Goal: Task Accomplishment & Management: Complete application form

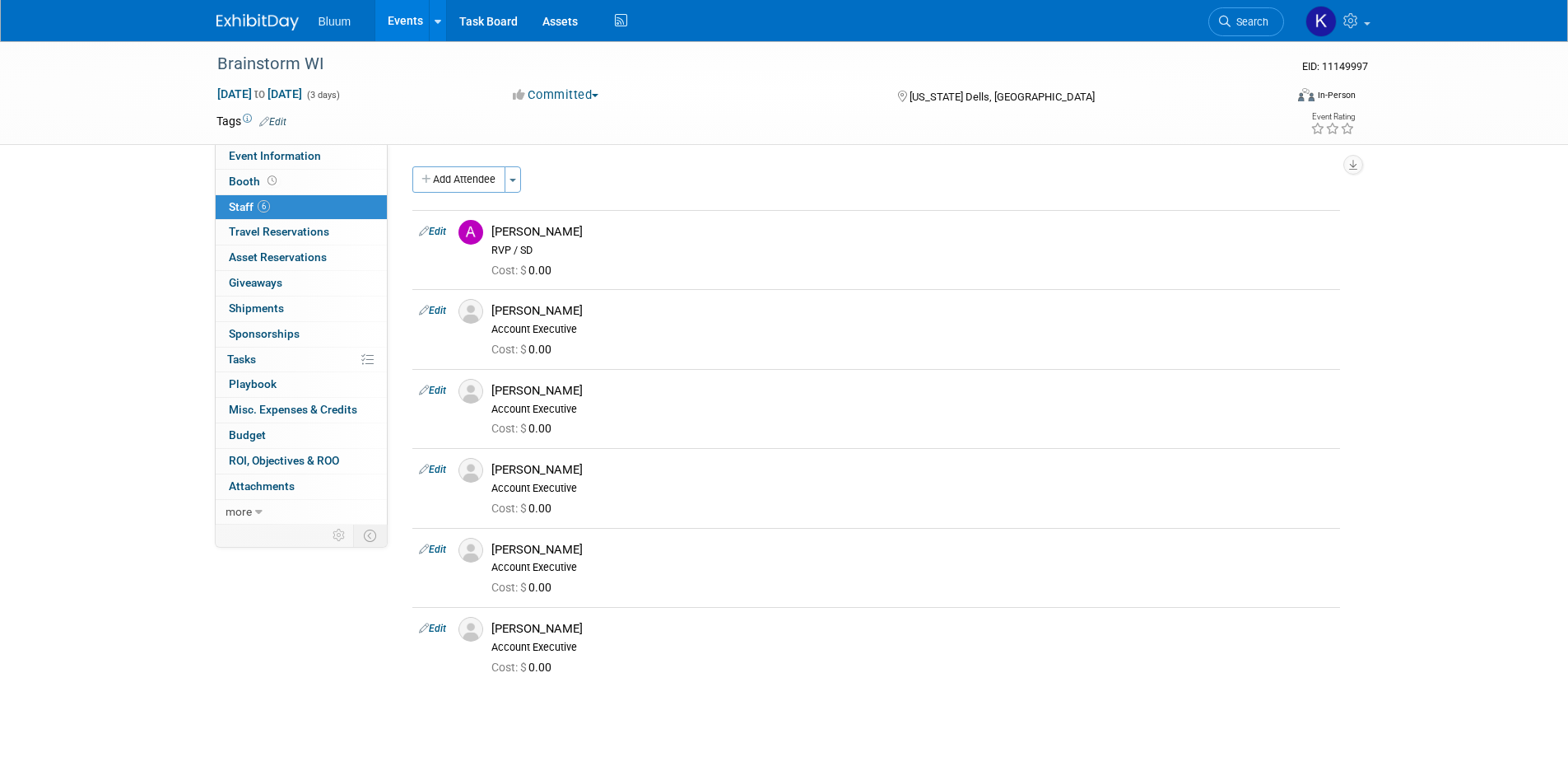
click at [405, 23] on link "Events" at bounding box center [405, 21] width 60 height 41
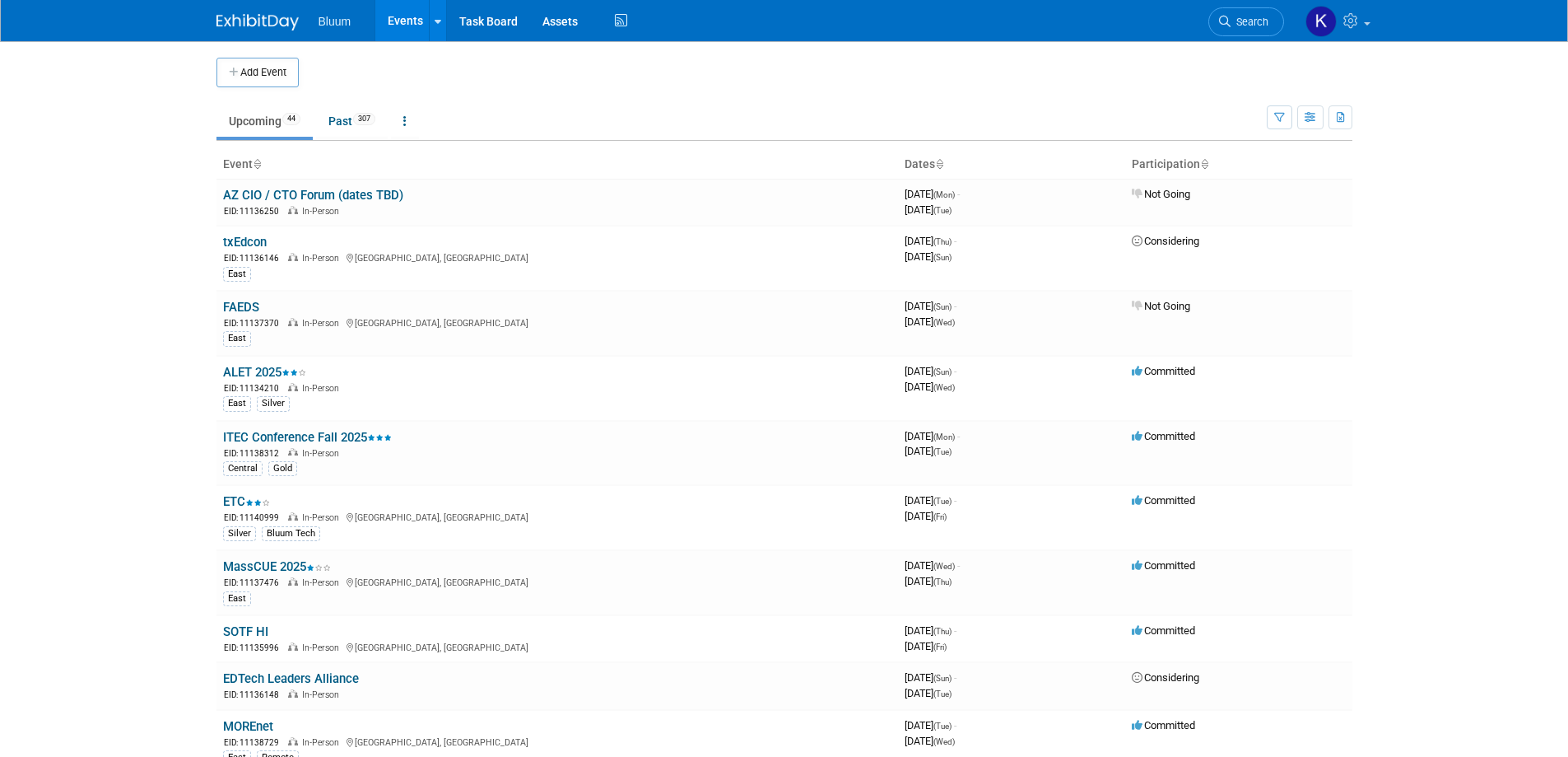
click at [1260, 23] on span "Search" at bounding box center [1250, 22] width 38 height 13
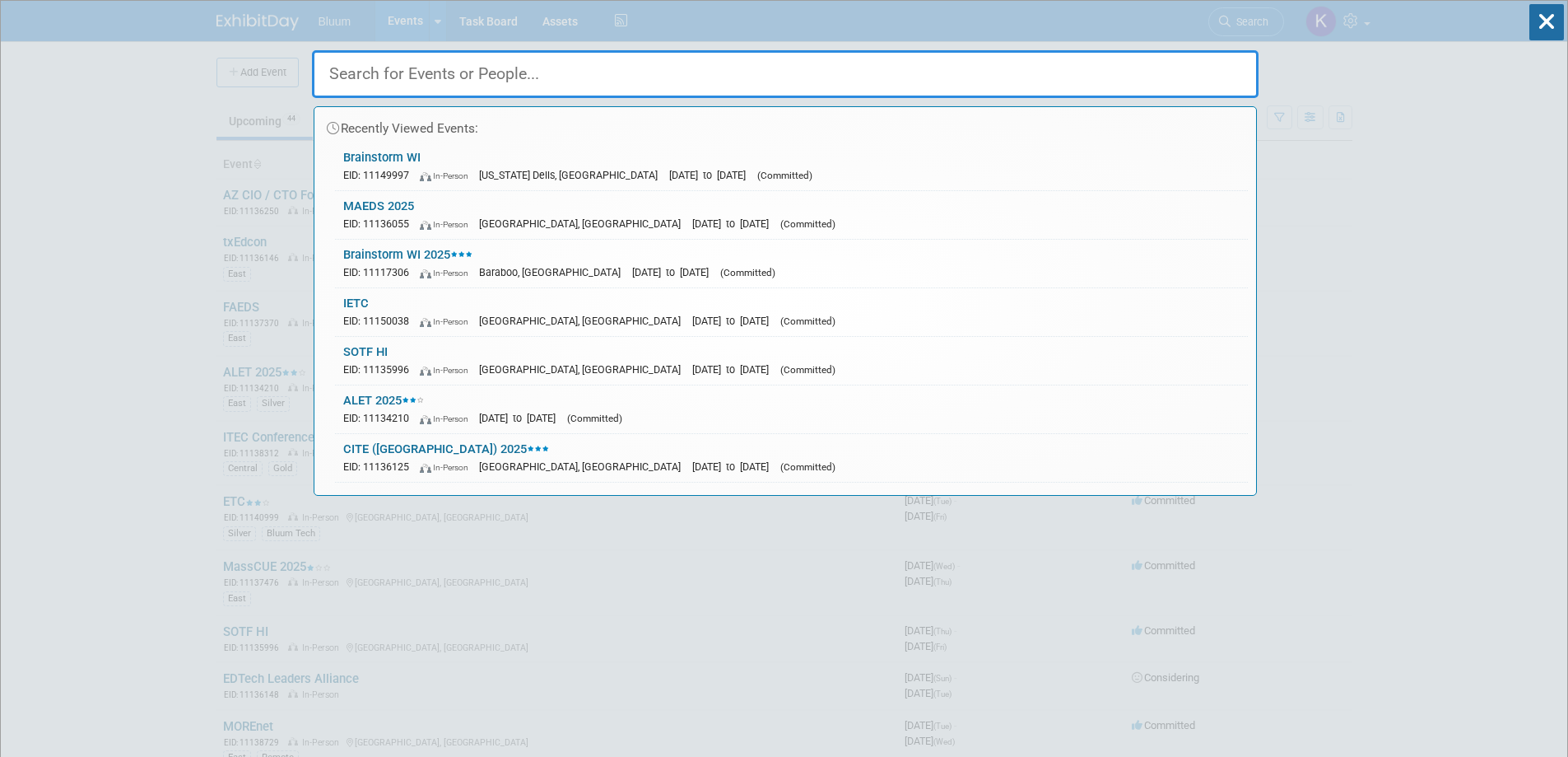
click at [657, 74] on input "text" at bounding box center [785, 74] width 947 height 48
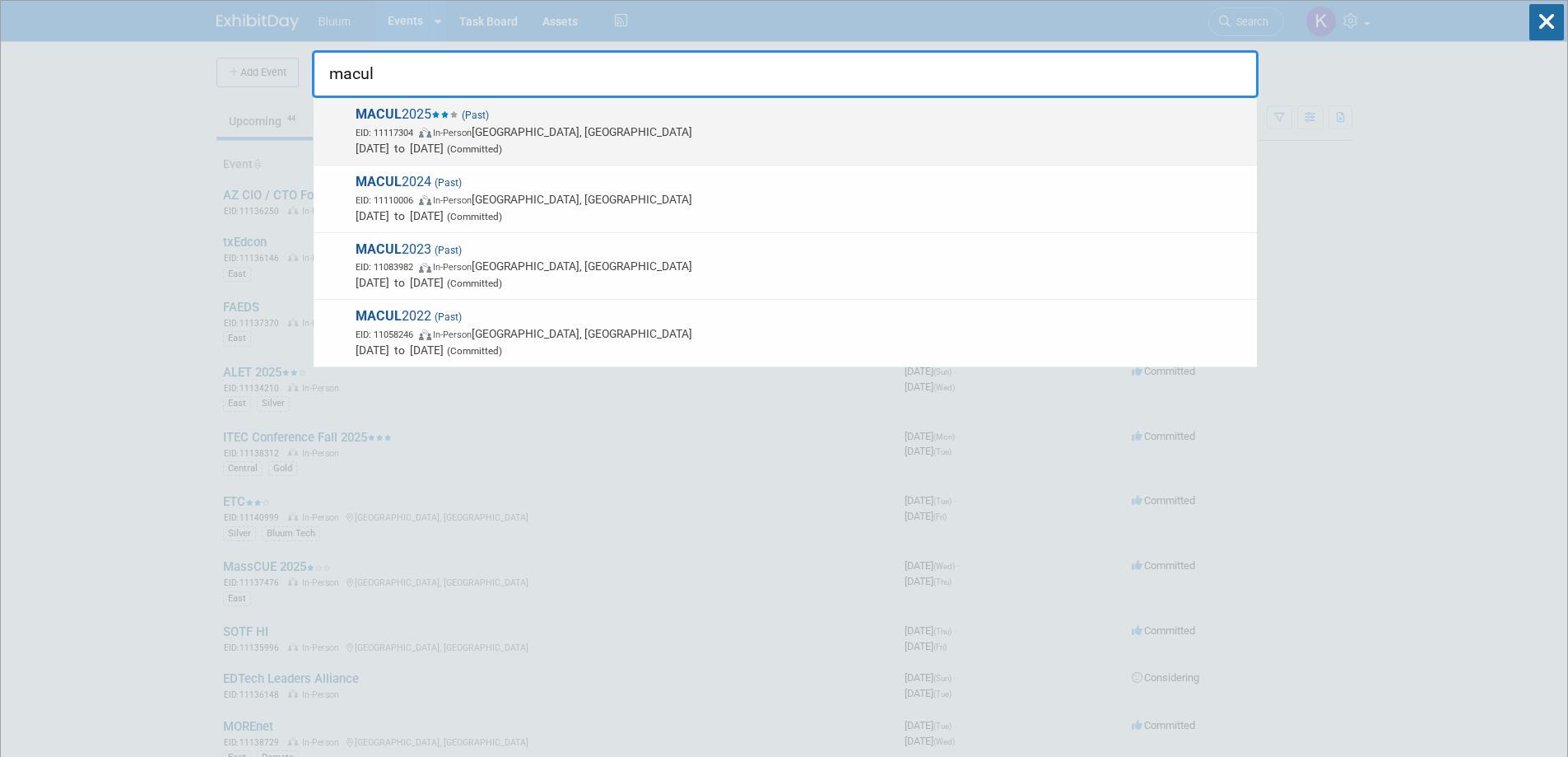
type input "macul"
click at [462, 136] on span "In-Person" at bounding box center [452, 133] width 39 height 11
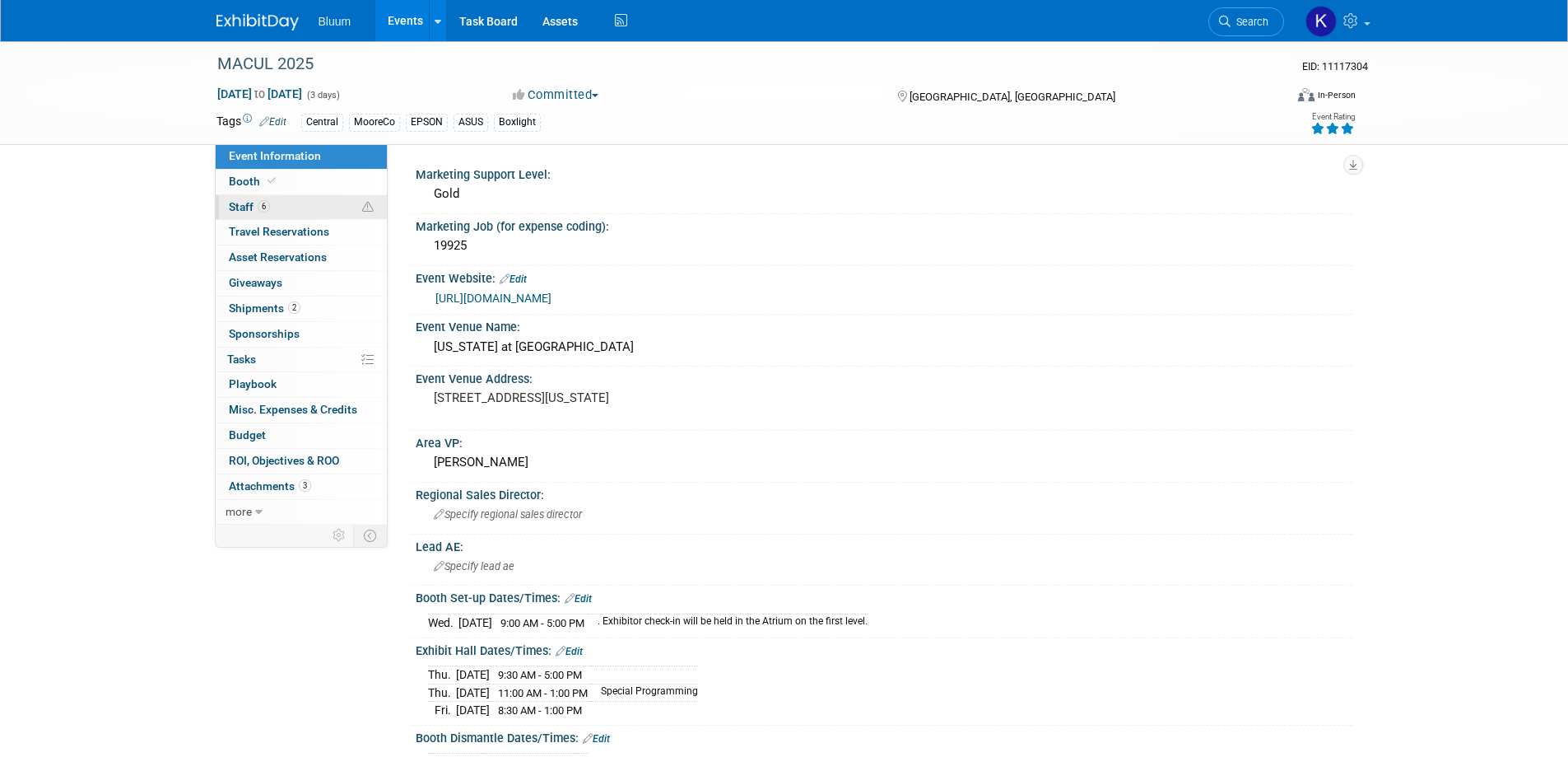
click at [240, 205] on span "Staff 6" at bounding box center [249, 206] width 41 height 13
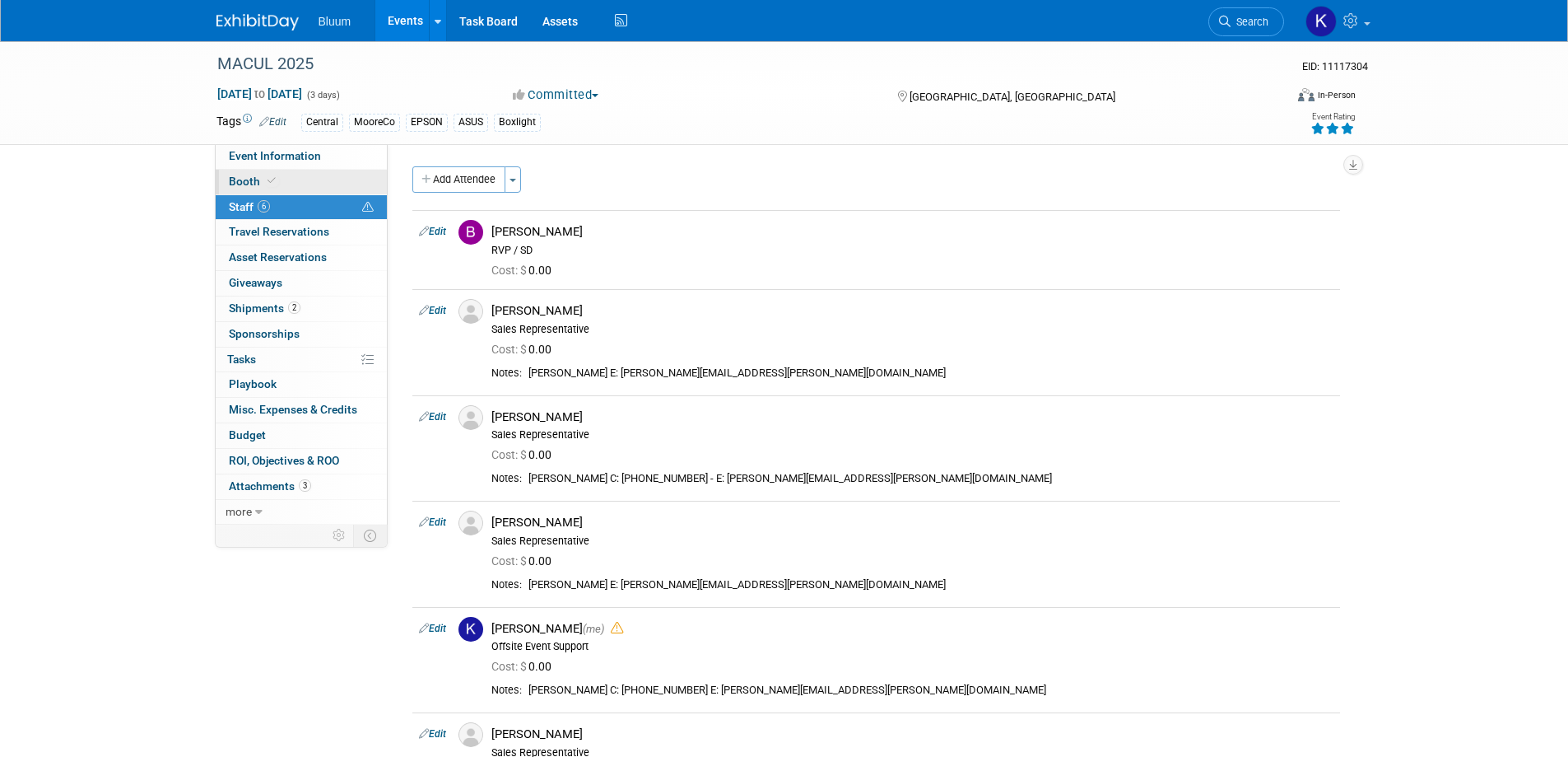
click at [246, 186] on span "Booth" at bounding box center [254, 181] width 50 height 13
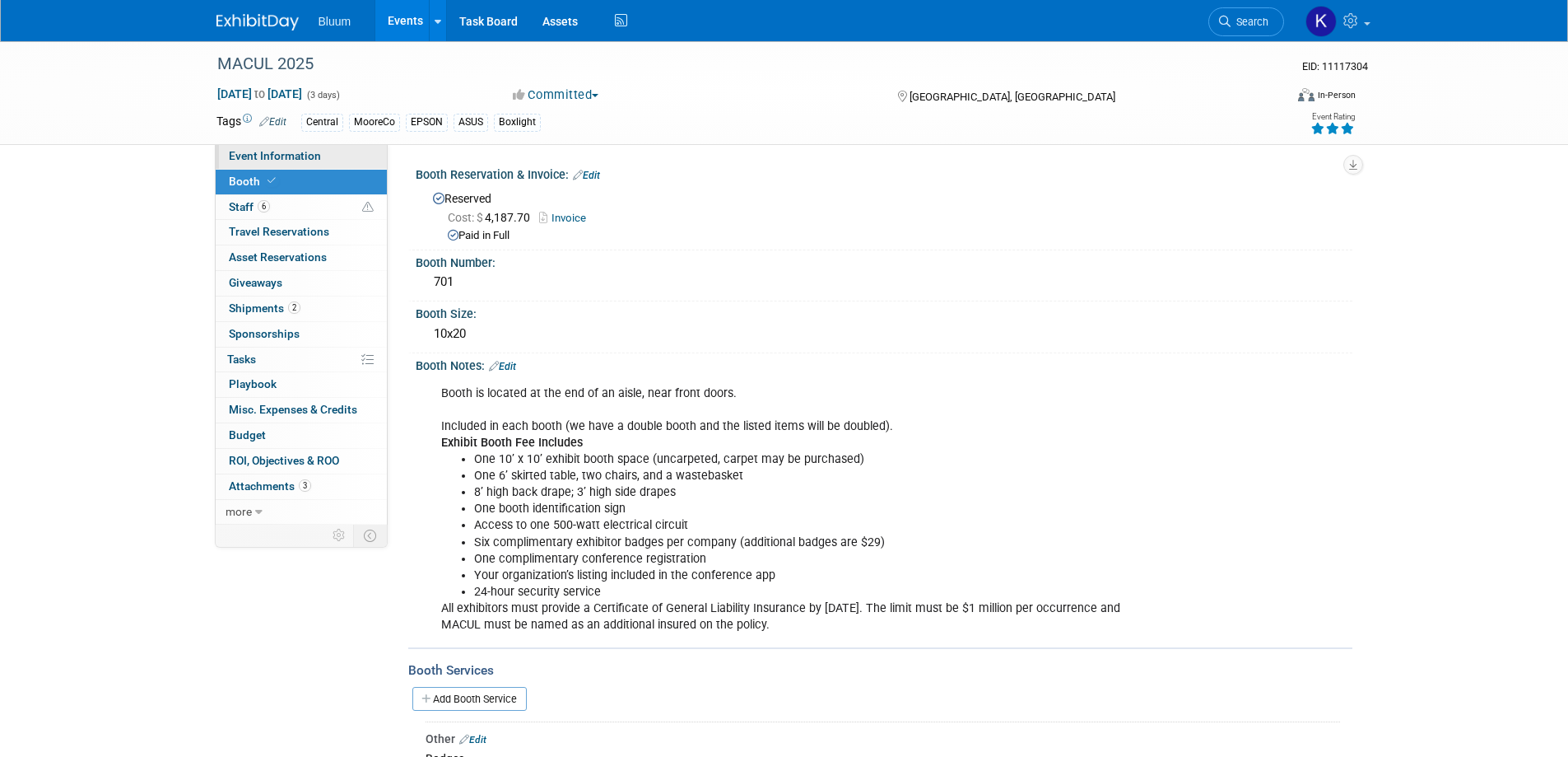
click at [291, 158] on span "Event Information" at bounding box center [274, 155] width 92 height 13
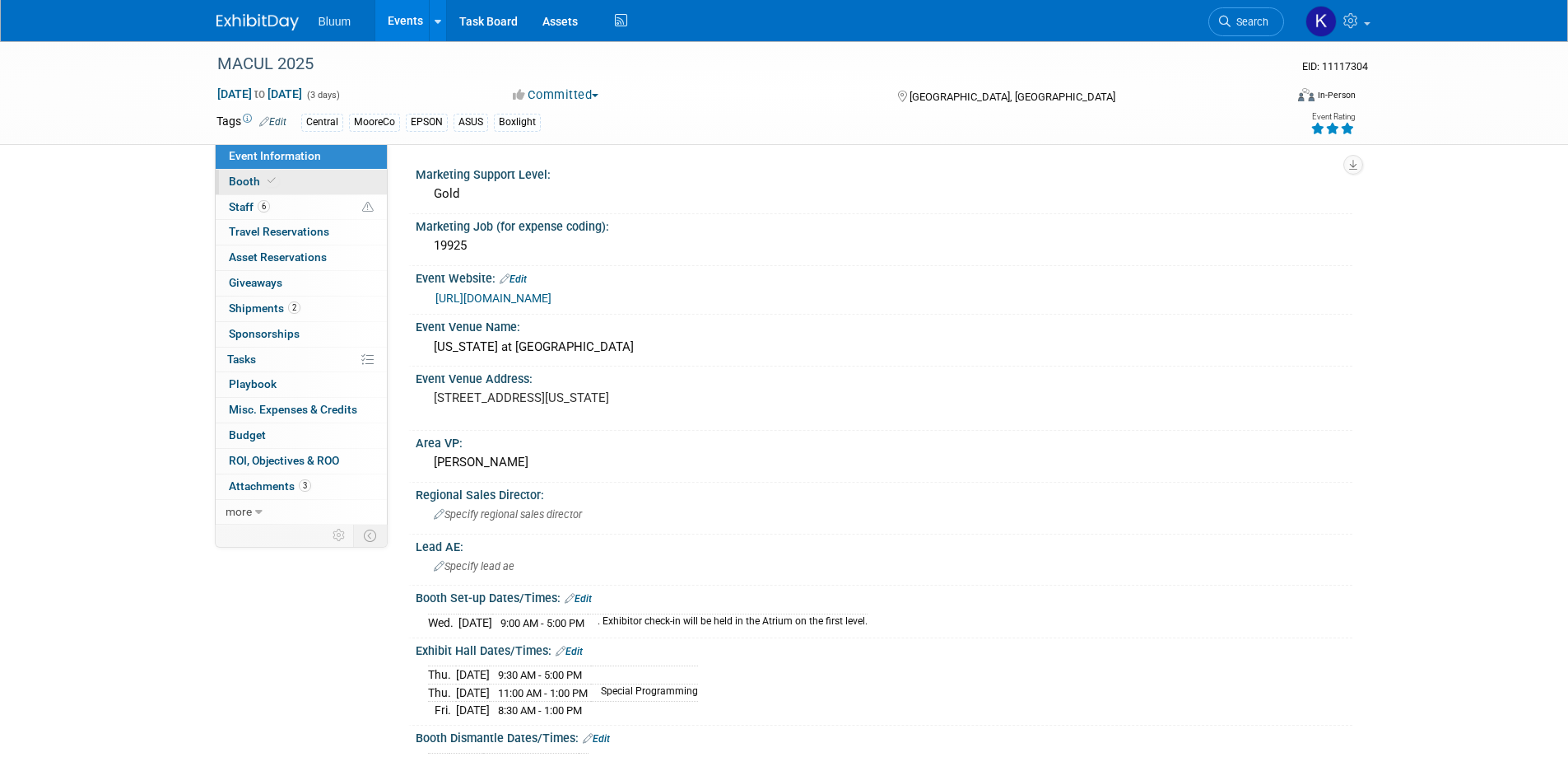
click at [227, 187] on link "Booth" at bounding box center [301, 182] width 171 height 25
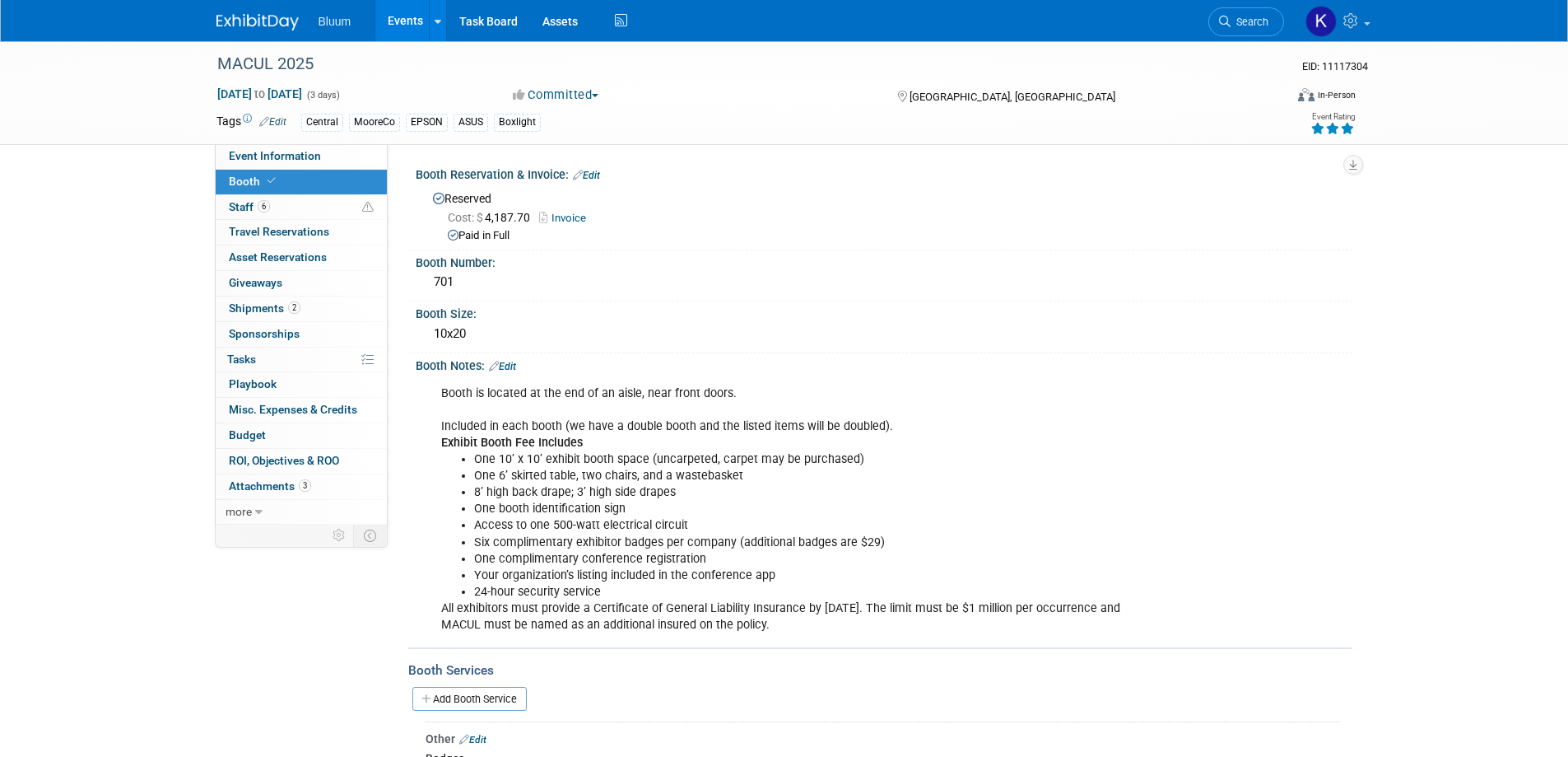
click at [398, 23] on link "Events" at bounding box center [405, 21] width 60 height 41
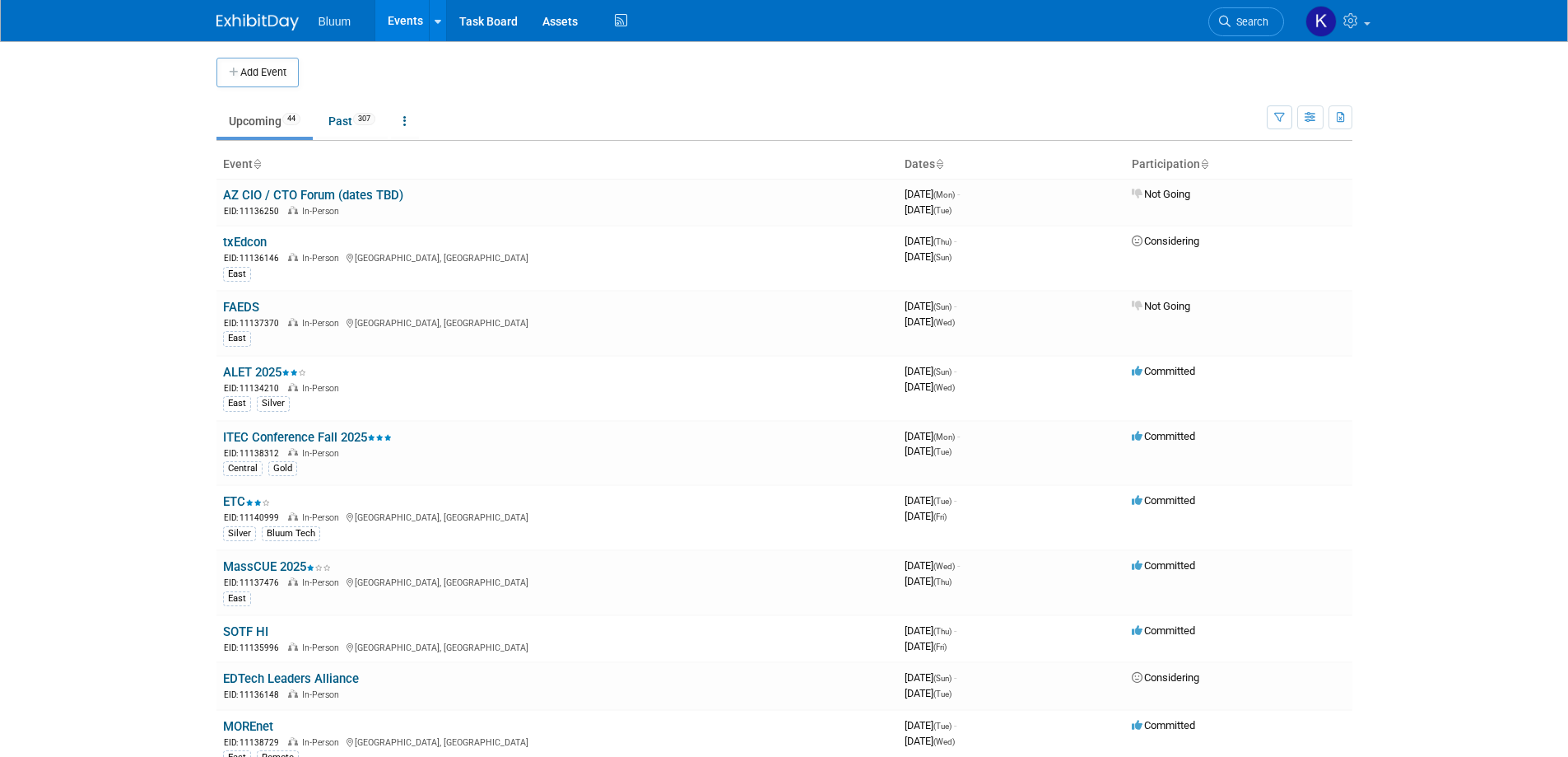
click at [256, 77] on button "Add Event" at bounding box center [258, 72] width 82 height 30
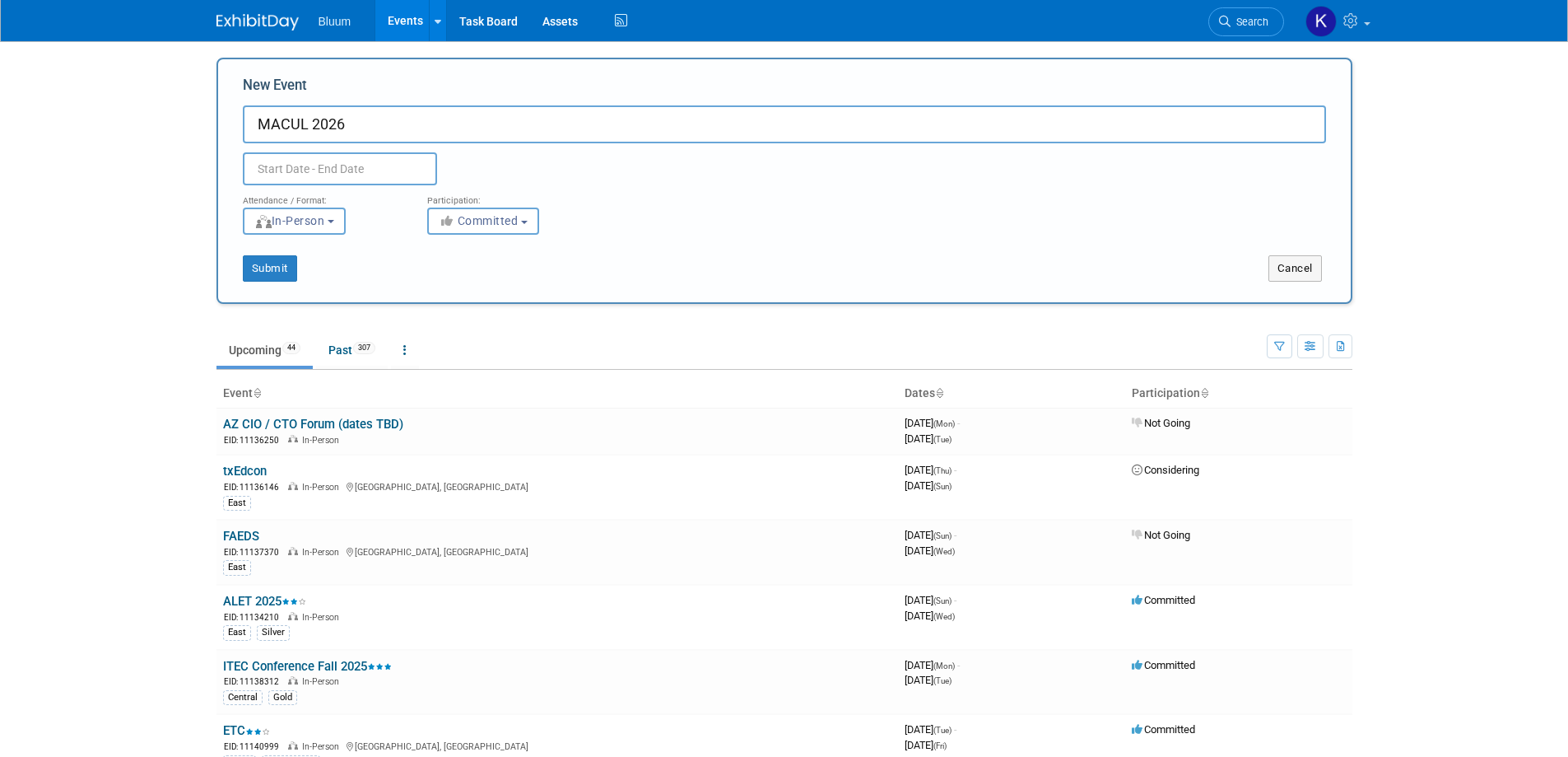
type input "MACUL 2026"
click at [301, 170] on input "text" at bounding box center [340, 169] width 195 height 33
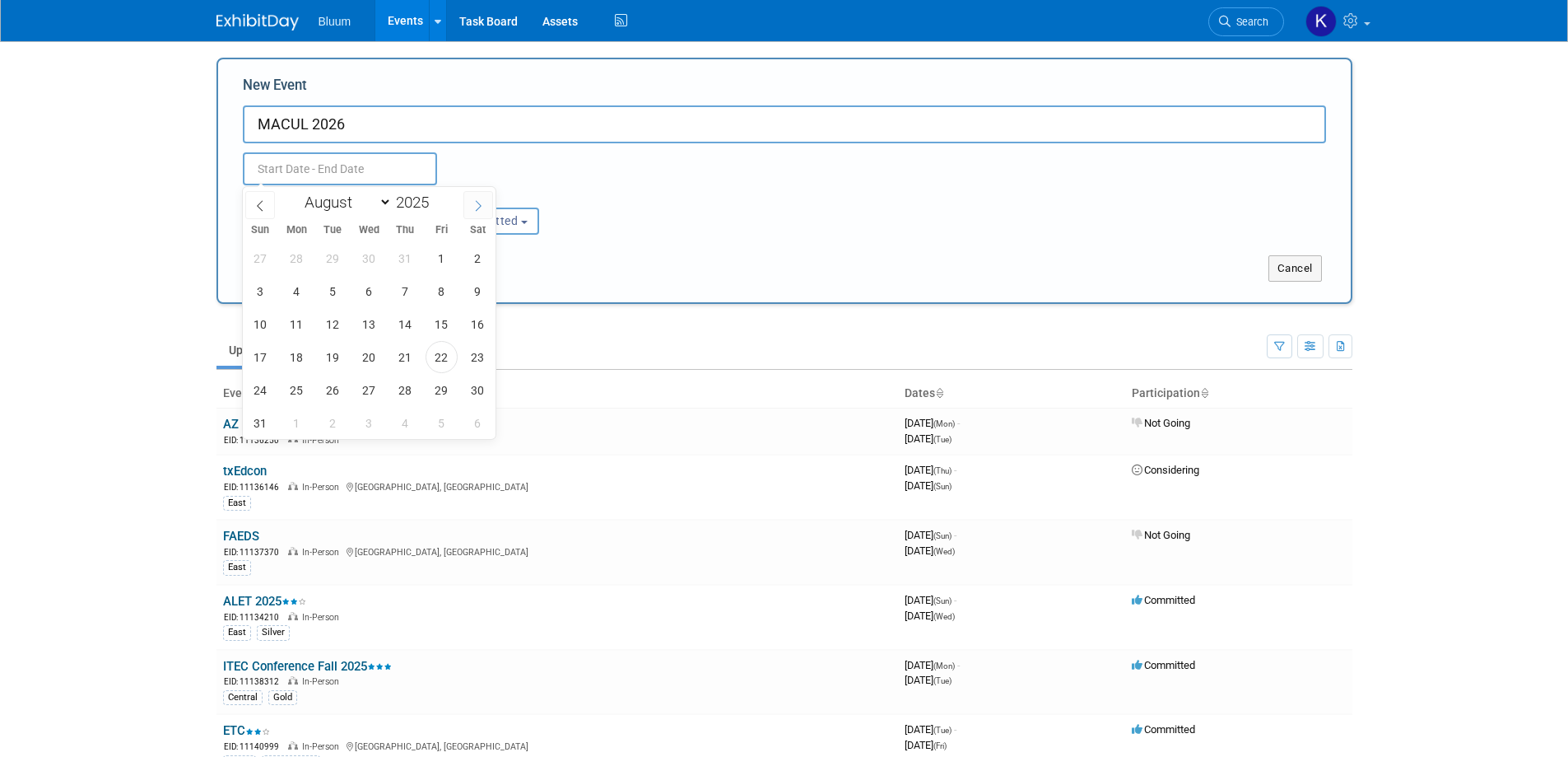
click at [473, 206] on icon at bounding box center [478, 205] width 12 height 12
select select "11"
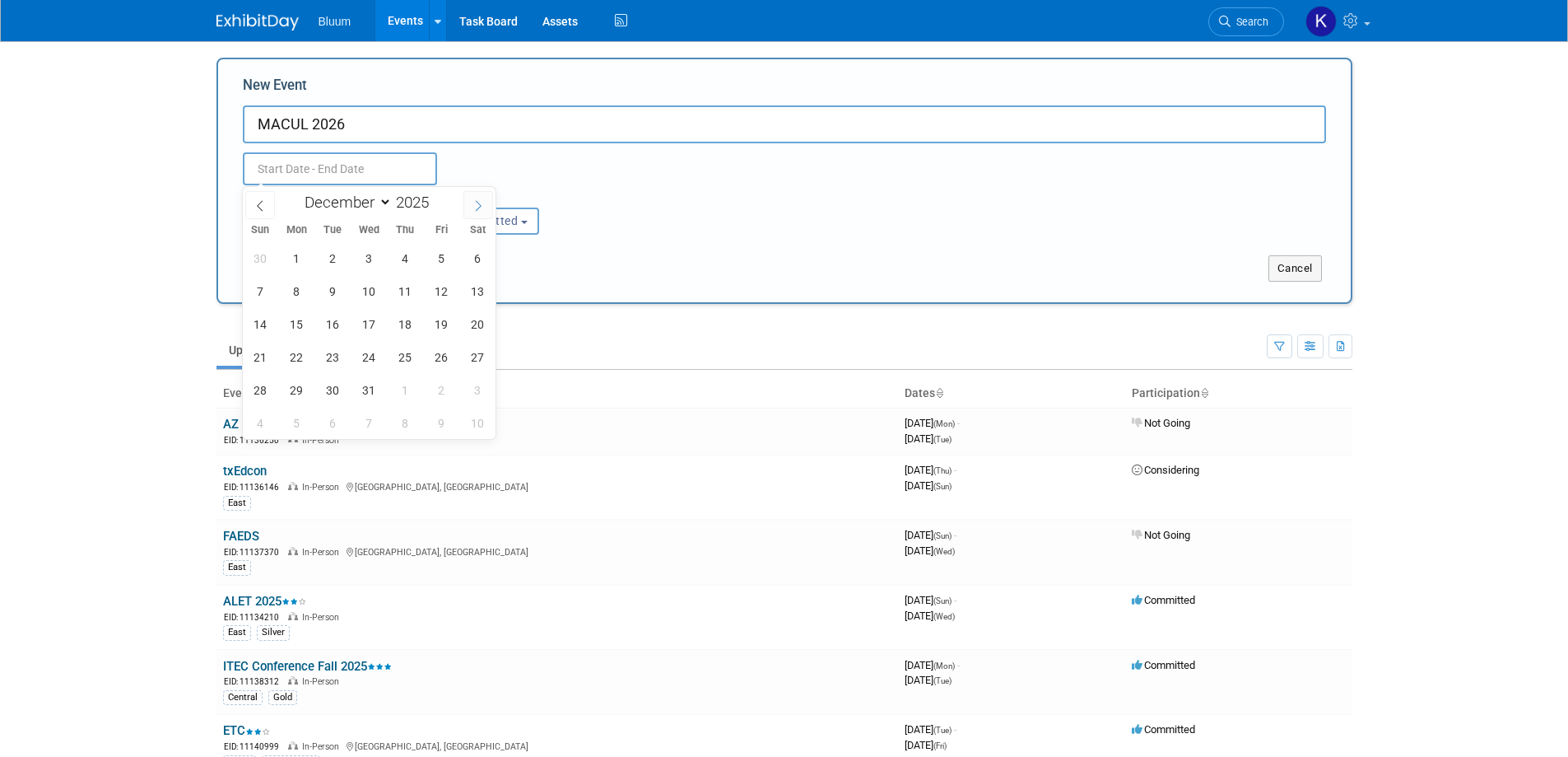
click at [473, 206] on icon at bounding box center [478, 205] width 12 height 12
type input "2026"
click at [473, 206] on icon at bounding box center [478, 205] width 12 height 12
select select "2"
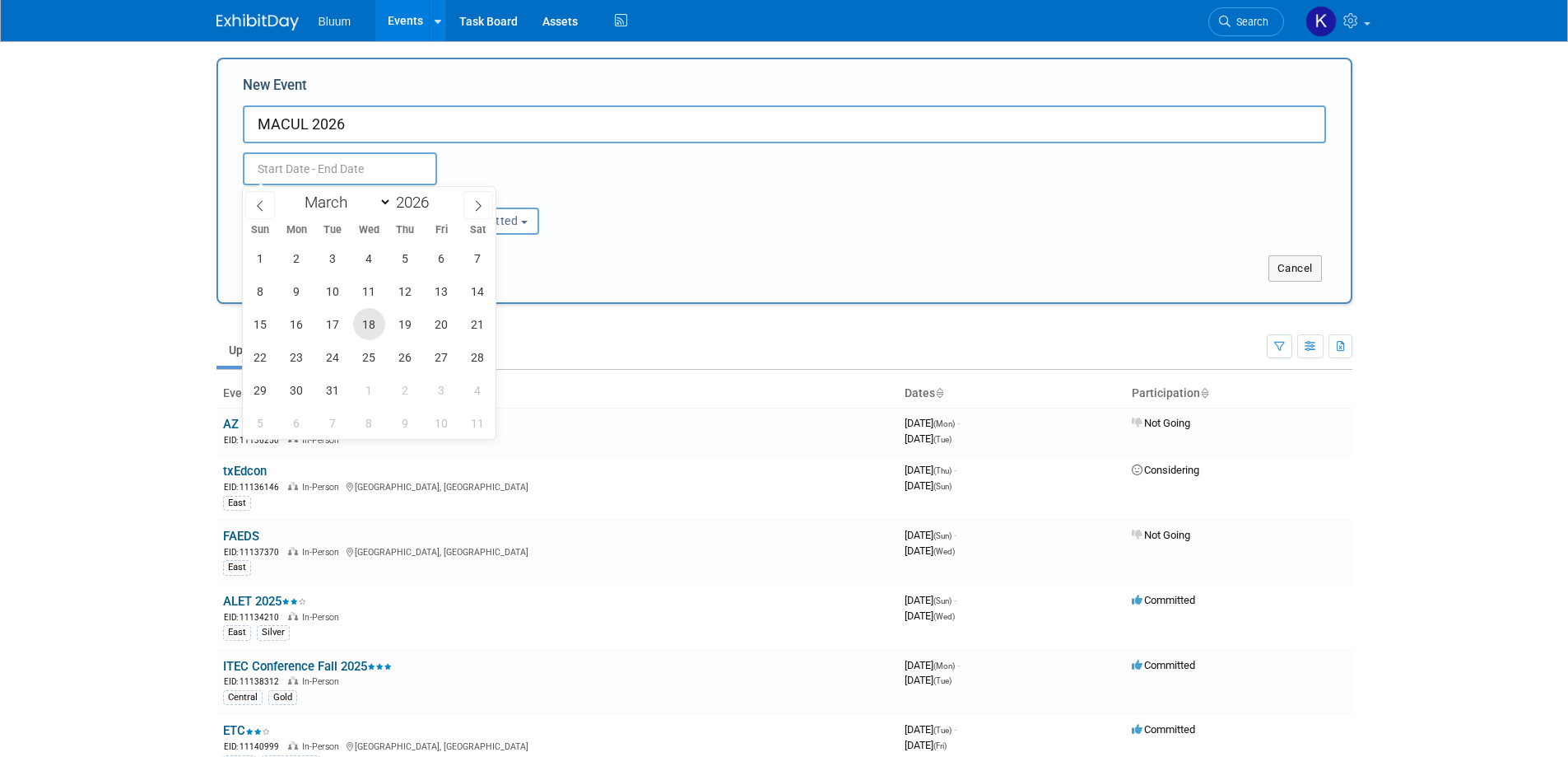
click at [374, 324] on span "18" at bounding box center [369, 324] width 32 height 32
click at [442, 324] on span "20" at bounding box center [442, 324] width 32 height 32
type input "Mar 18, 2026 to Mar 20, 2026"
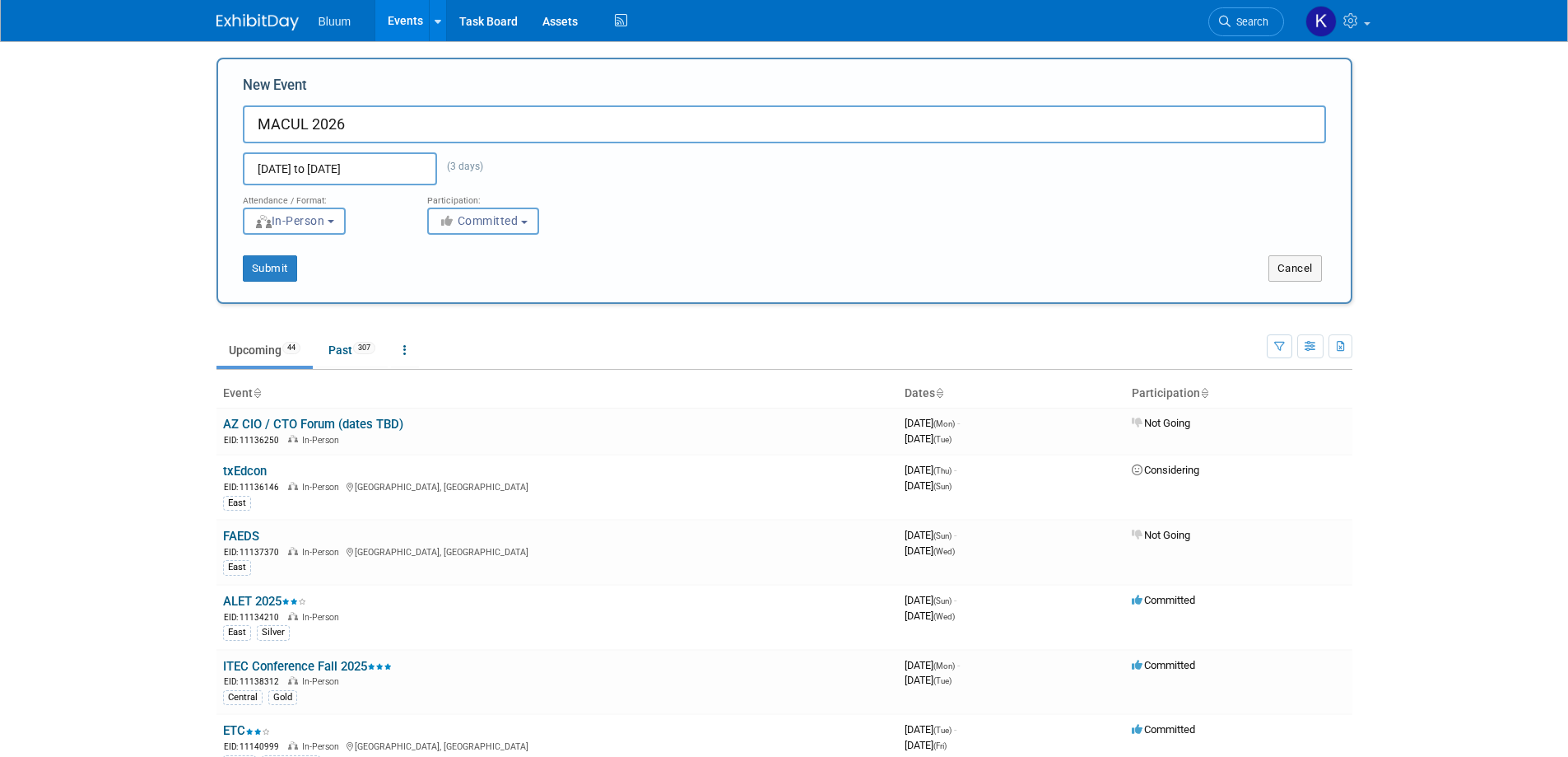
click at [533, 225] on button "Committed" at bounding box center [483, 221] width 112 height 27
click at [507, 285] on label "Considering" at bounding box center [490, 283] width 108 height 22
click at [443, 285] on input "Considering" at bounding box center [437, 283] width 11 height 11
select select "2"
click at [275, 265] on button "Submit" at bounding box center [270, 268] width 55 height 26
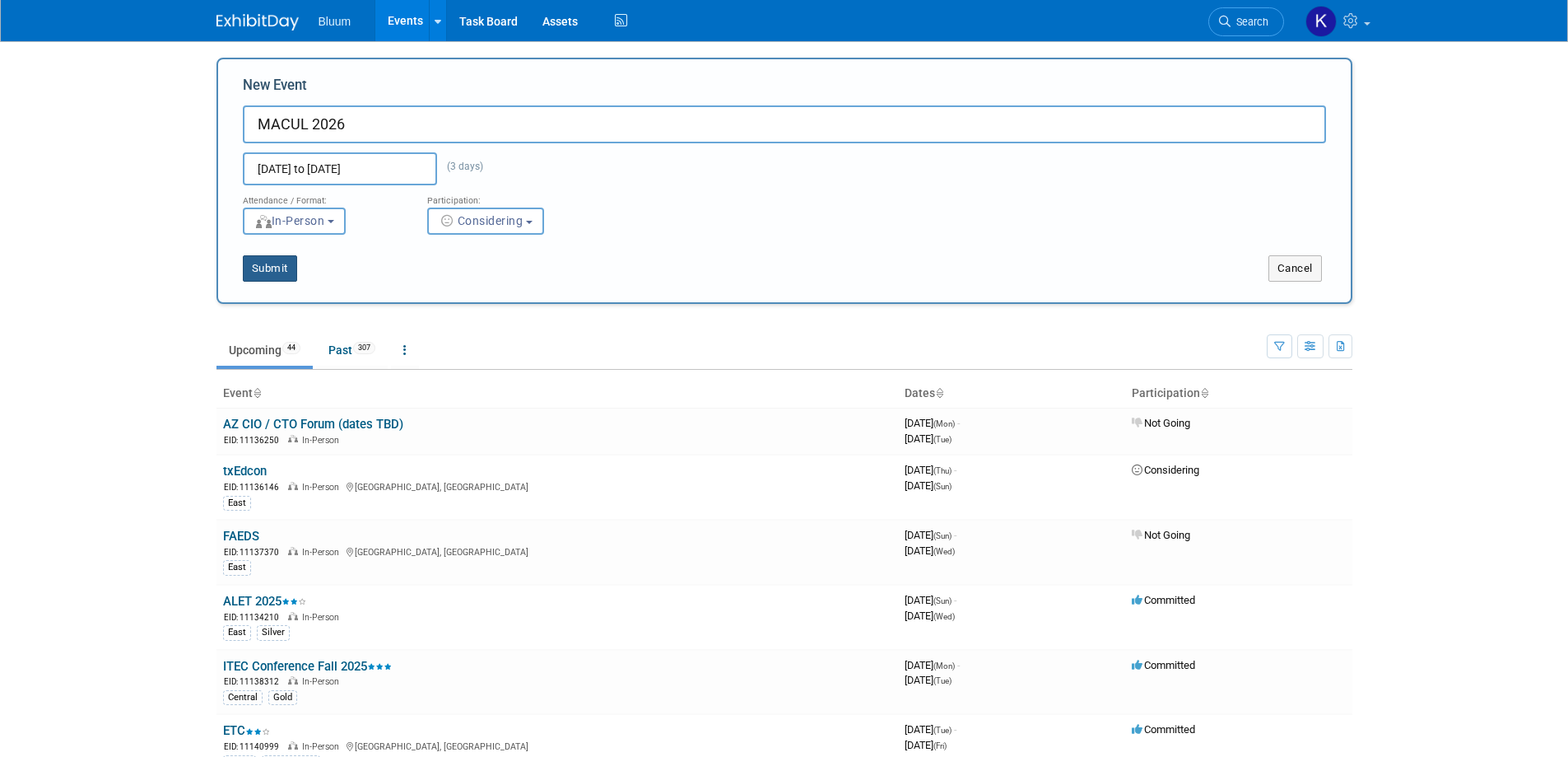
type input "MACUL 2026"
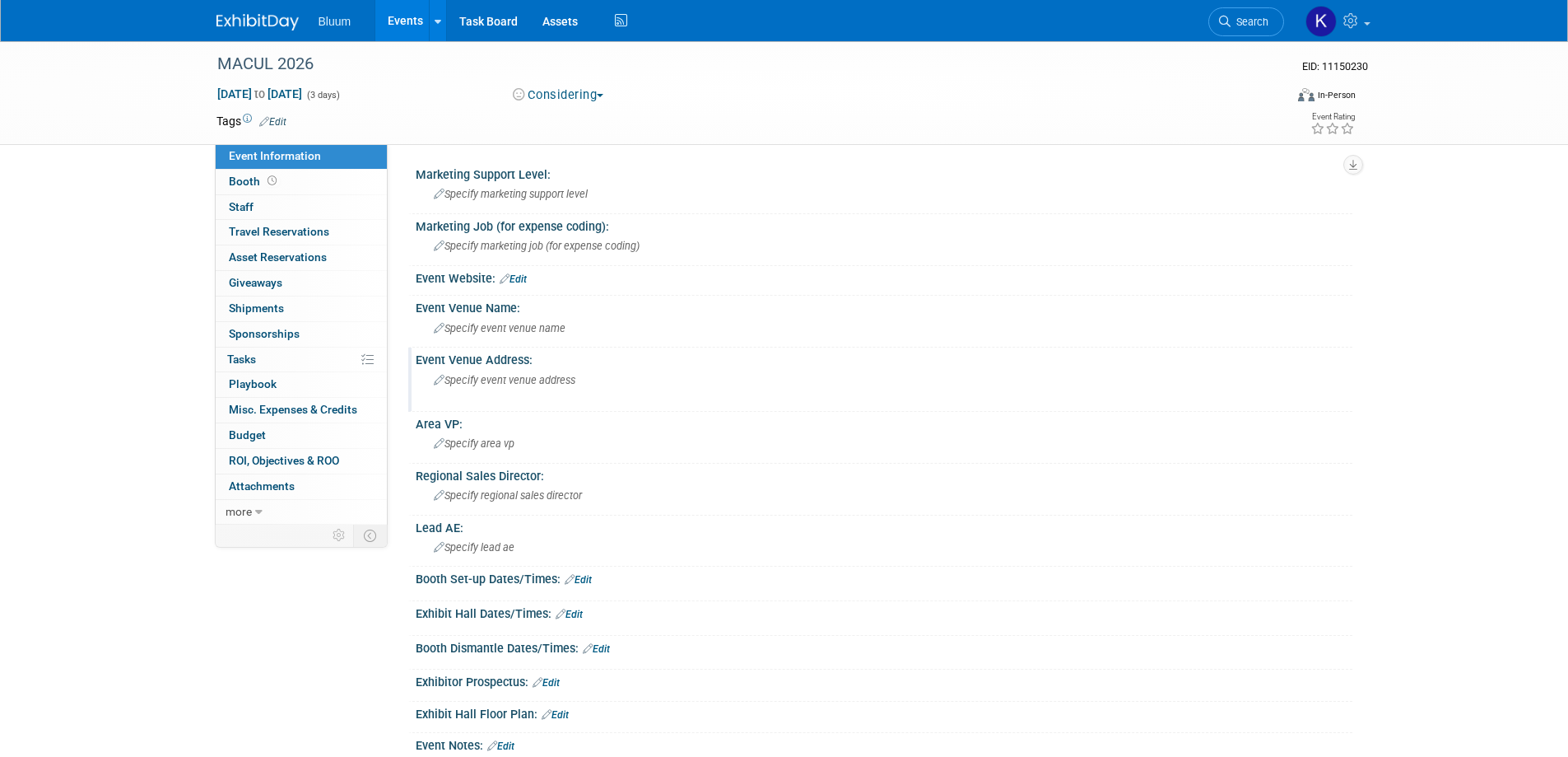
click at [476, 379] on span "Specify event venue address" at bounding box center [505, 380] width 142 height 13
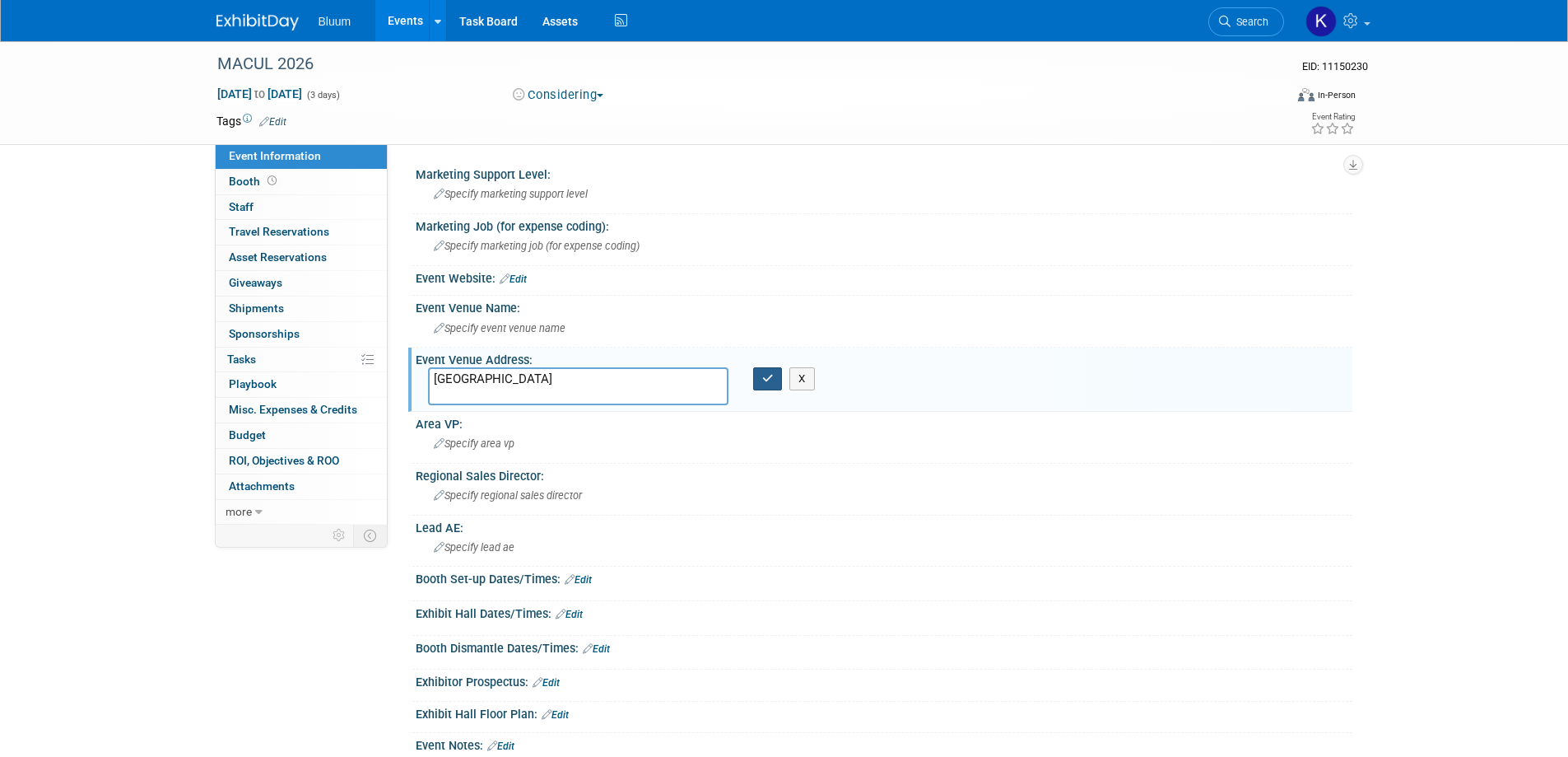
type textarea "Grand Rapids"
click at [766, 376] on icon "button" at bounding box center [767, 378] width 12 height 11
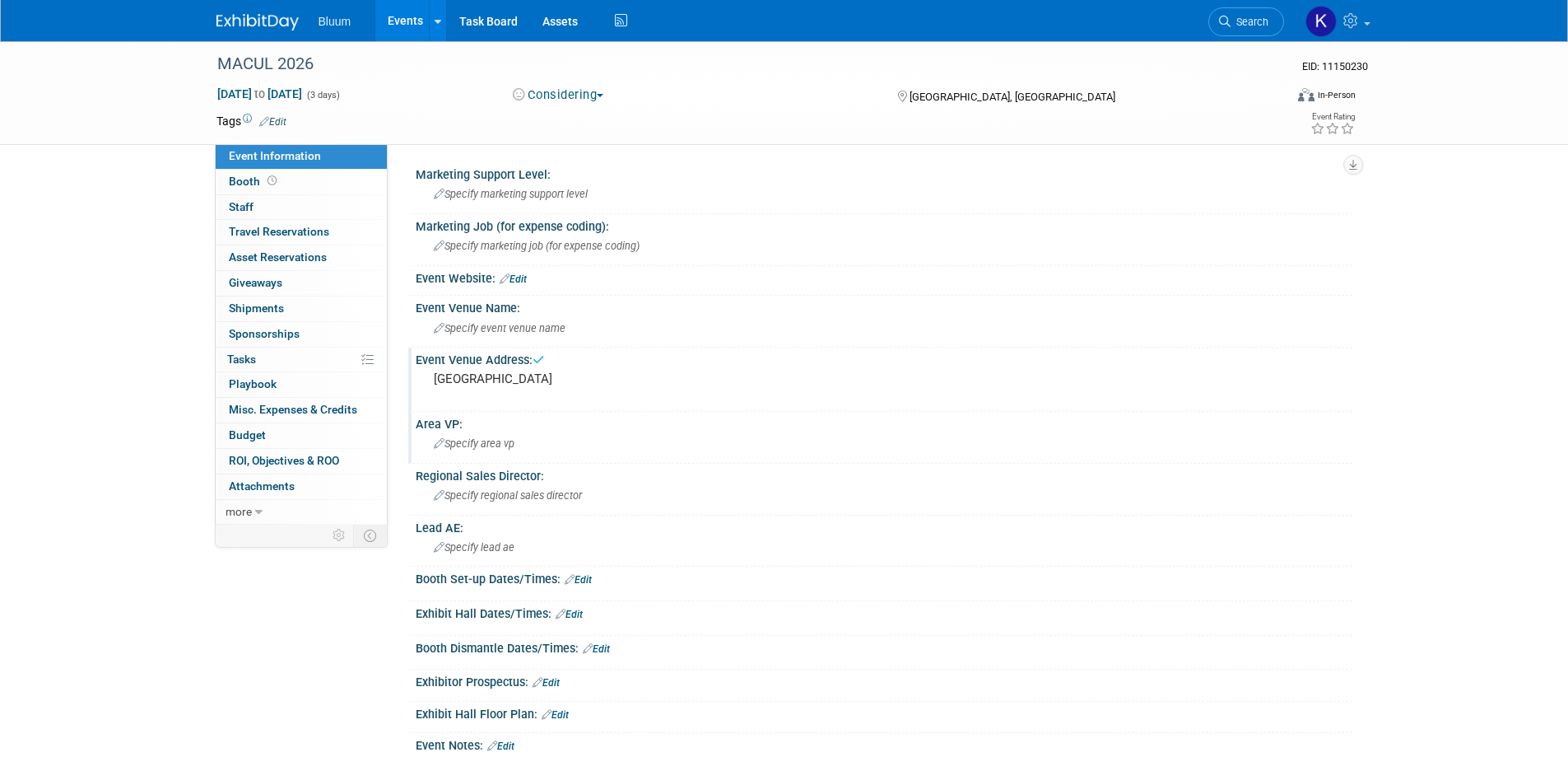
click at [481, 443] on span "Specify area vp" at bounding box center [474, 444] width 81 height 13
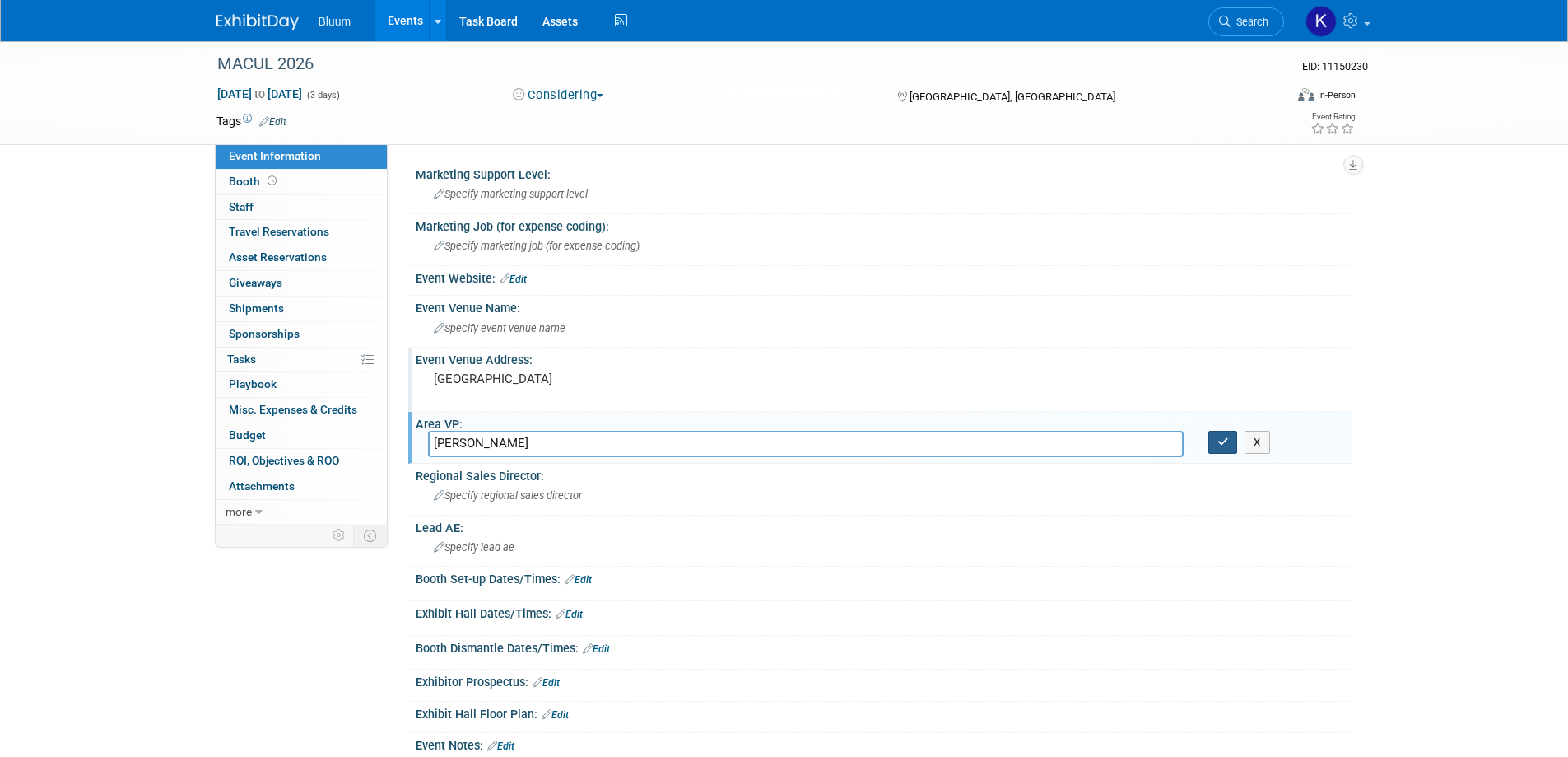
type input "Bill McCoy"
click at [1214, 436] on button "button" at bounding box center [1223, 442] width 30 height 23
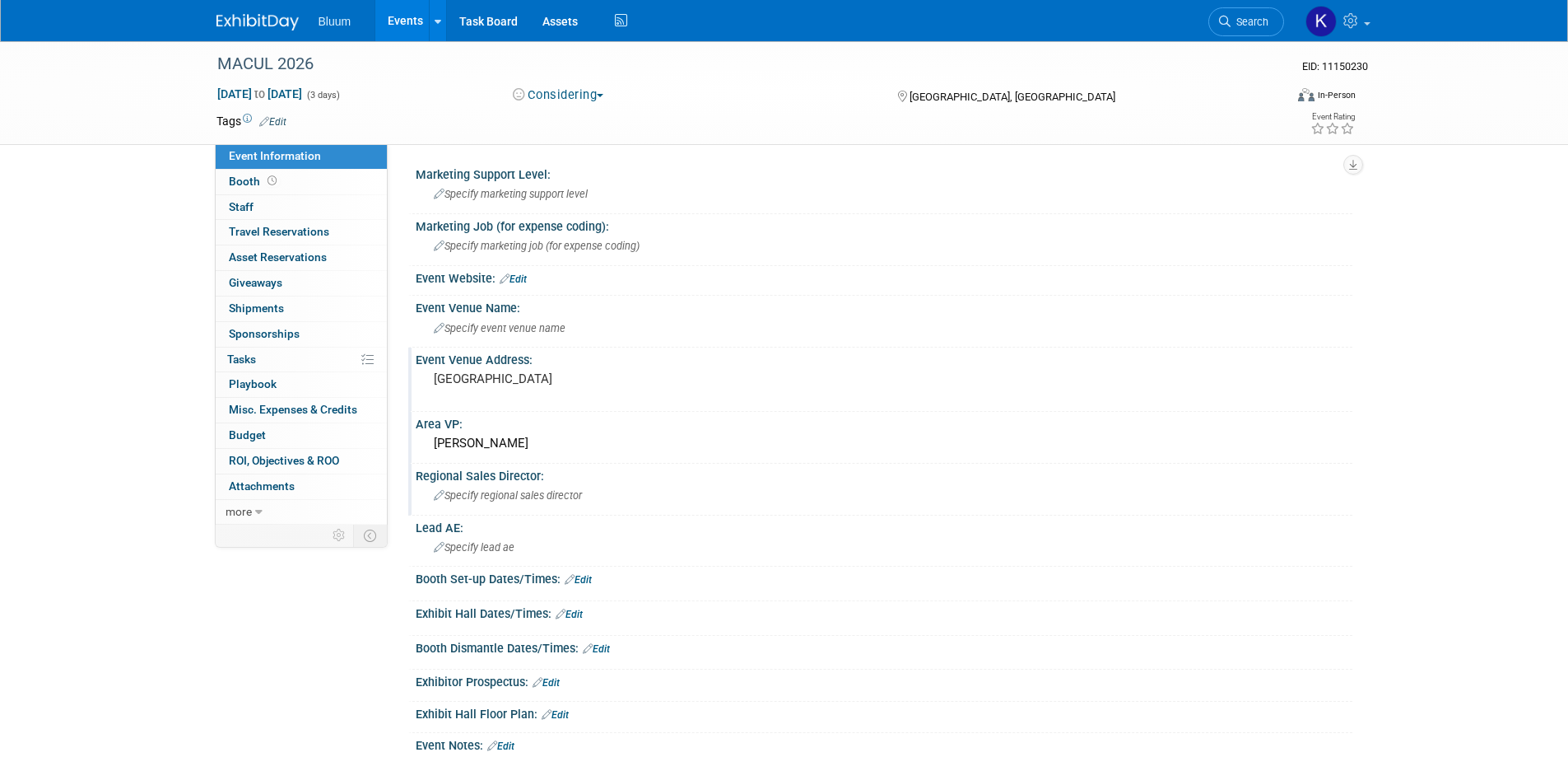
click at [537, 493] on span "Specify regional sales director" at bounding box center [507, 495] width 148 height 13
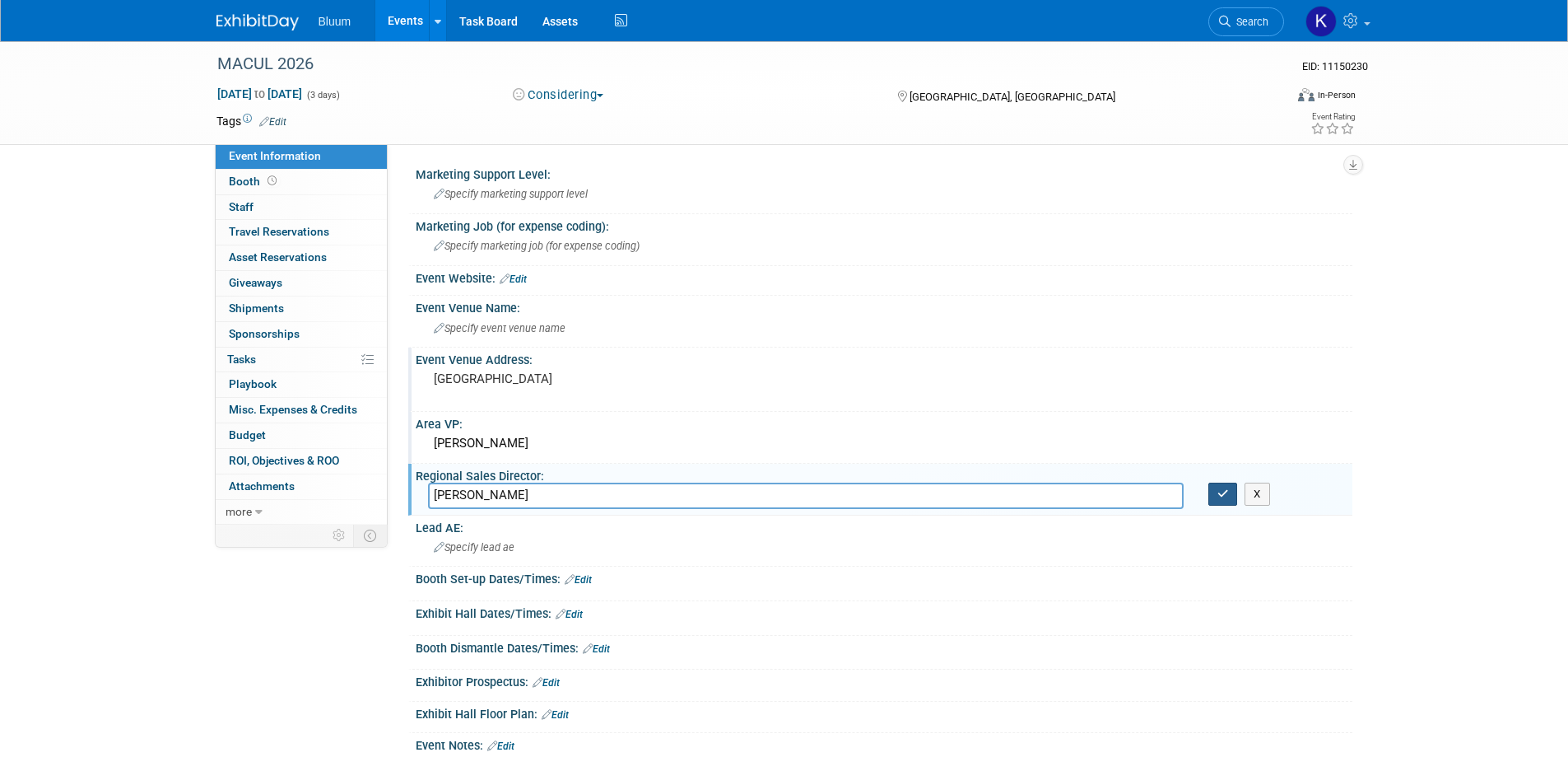
type input "Ashley Simms"
click at [1229, 496] on button "button" at bounding box center [1223, 494] width 30 height 23
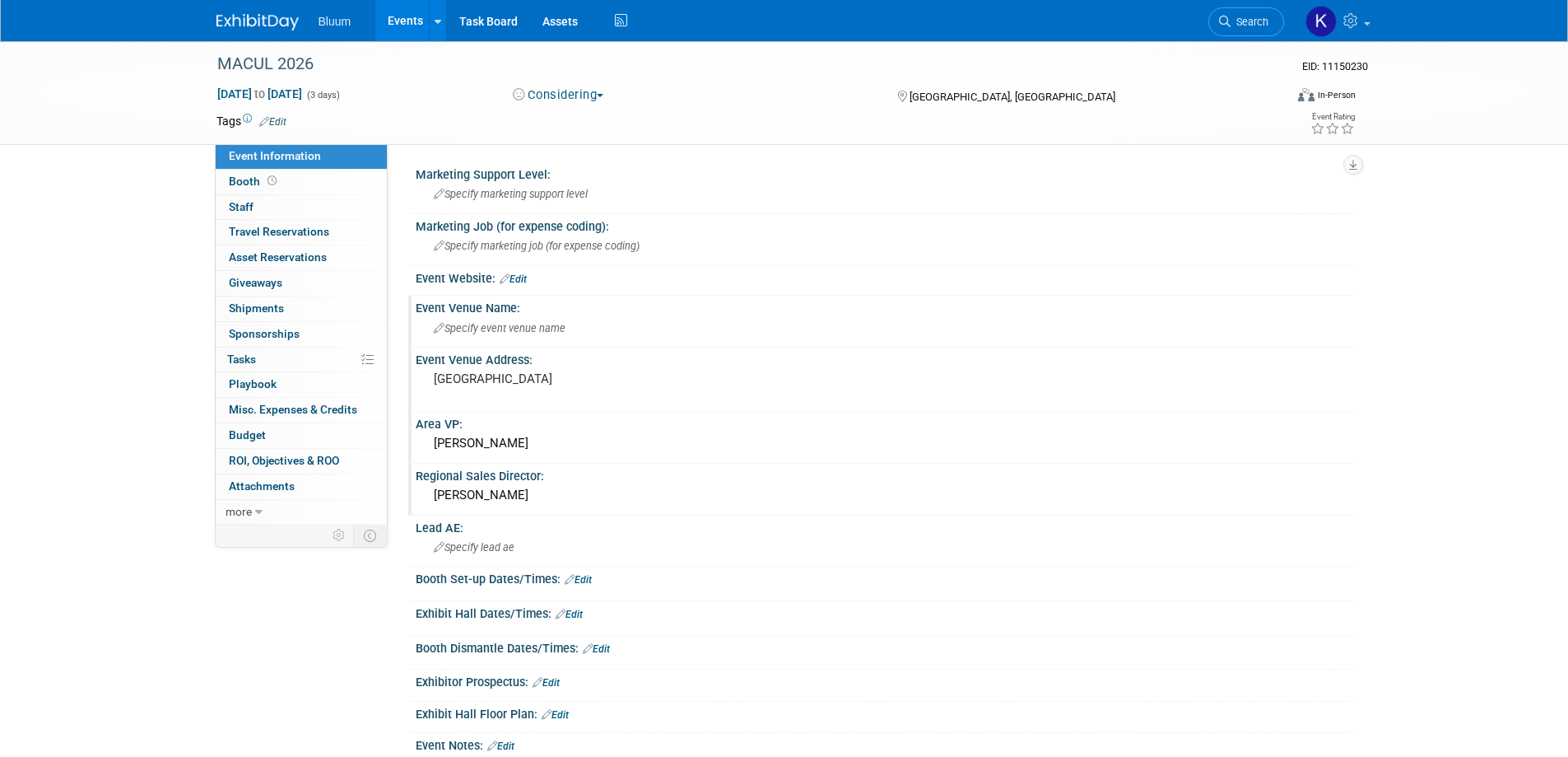
click at [469, 333] on span "Specify event venue name" at bounding box center [499, 328] width 132 height 13
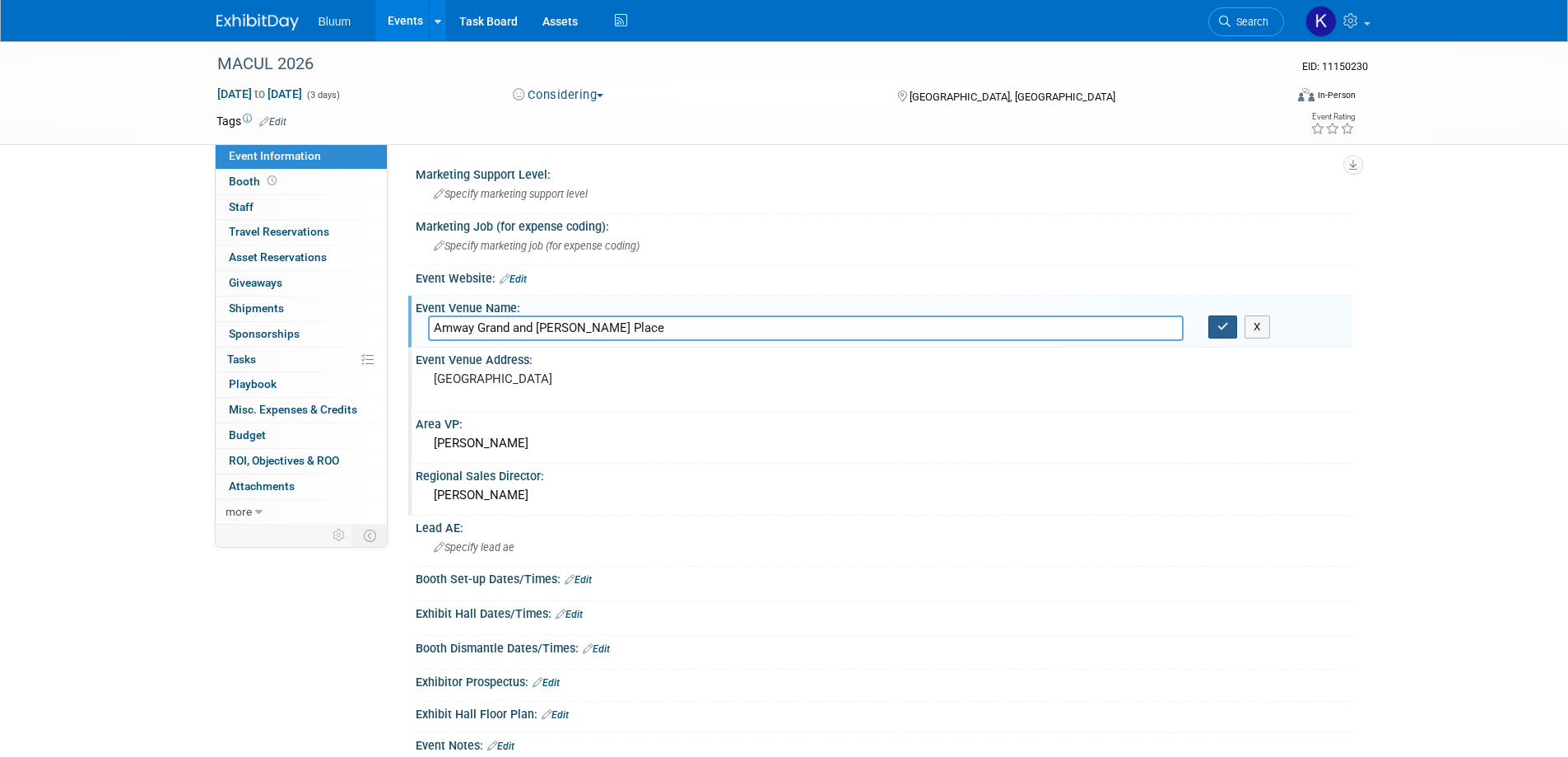
type input "Amway Grand and DeVos Place"
click at [1217, 326] on icon "button" at bounding box center [1223, 326] width 12 height 11
